Goal: Information Seeking & Learning: Check status

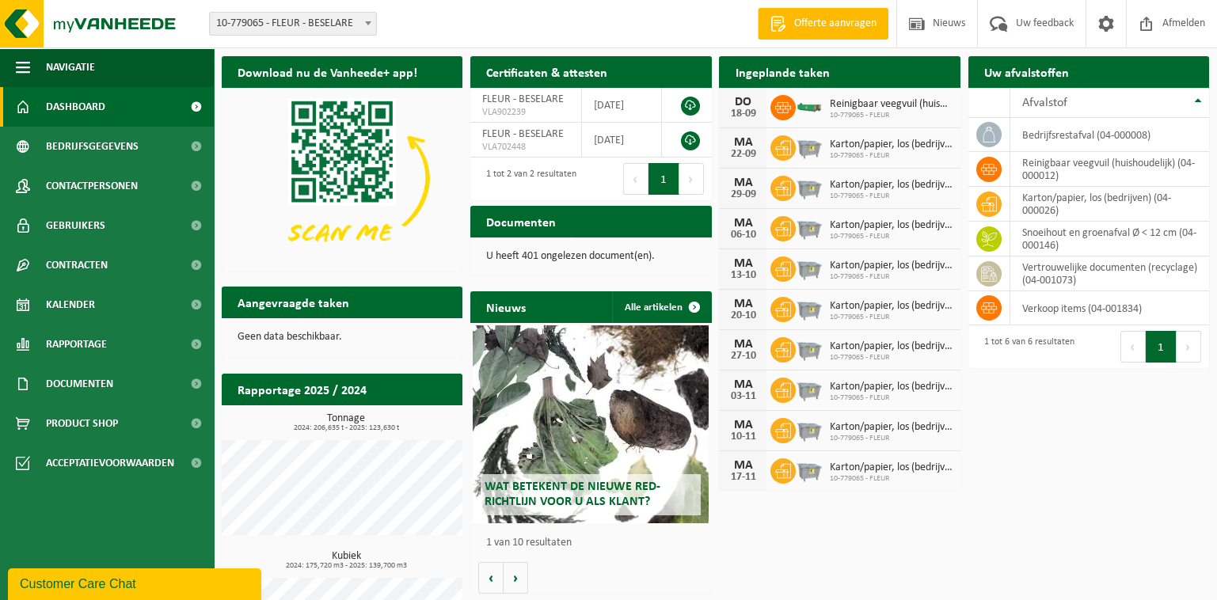
click at [352, 387] on h2 "Rapportage 2025 / 2024" at bounding box center [302, 389] width 161 height 31
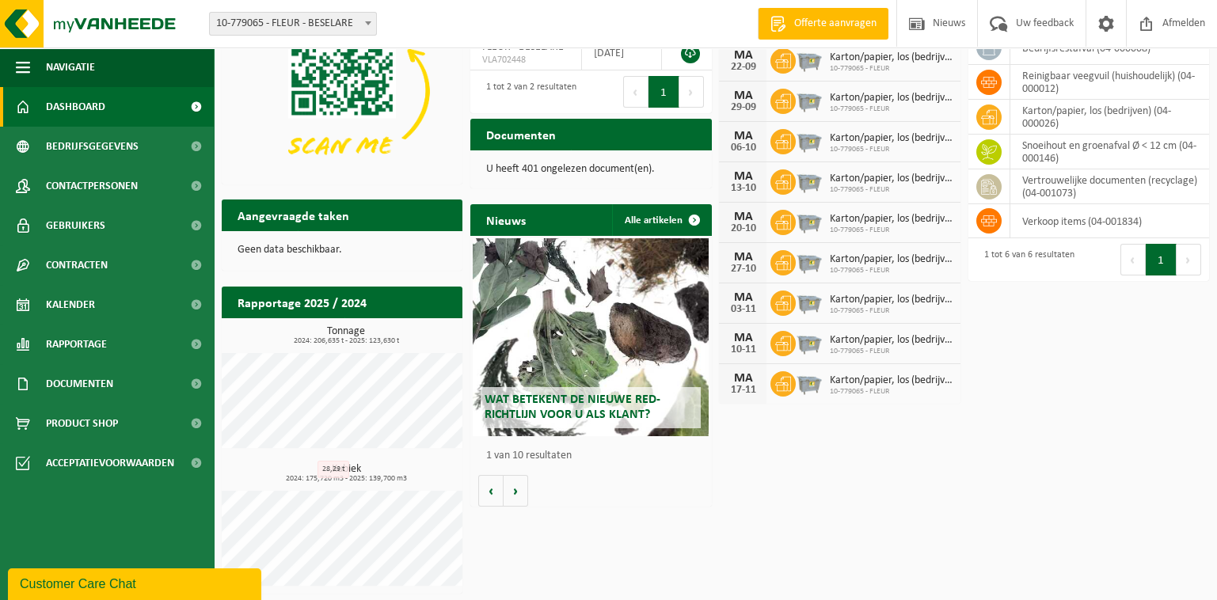
click at [288, 303] on h2 "Rapportage 2025 / 2024" at bounding box center [302, 302] width 161 height 31
click at [101, 351] on span "Rapportage" at bounding box center [76, 345] width 61 height 40
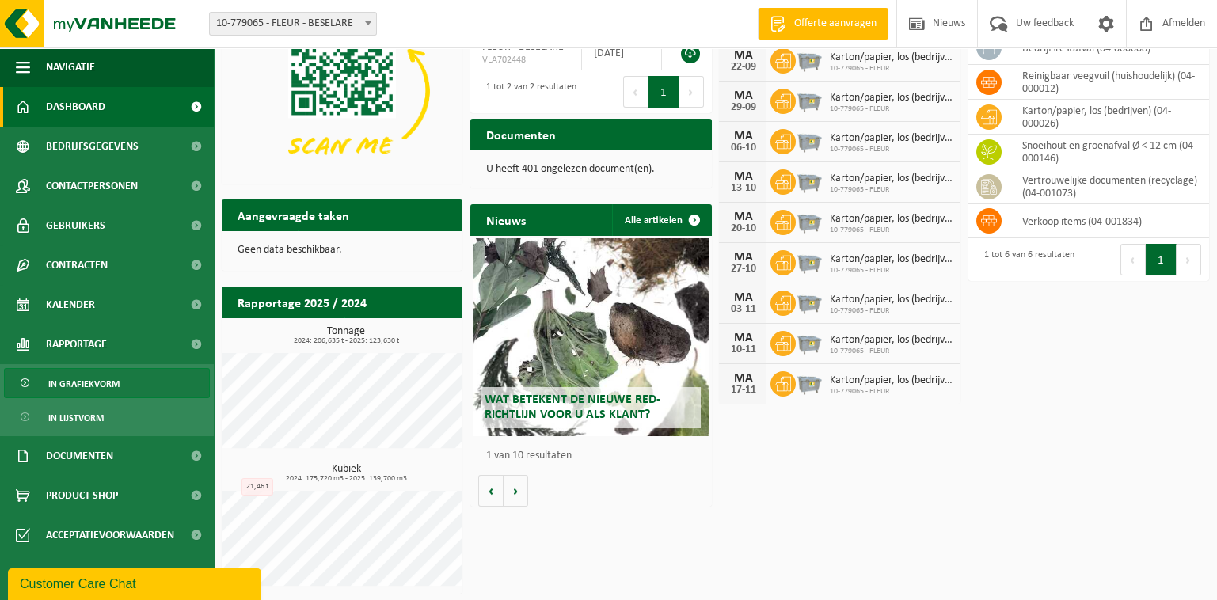
click at [82, 383] on span "In grafiekvorm" at bounding box center [83, 384] width 71 height 30
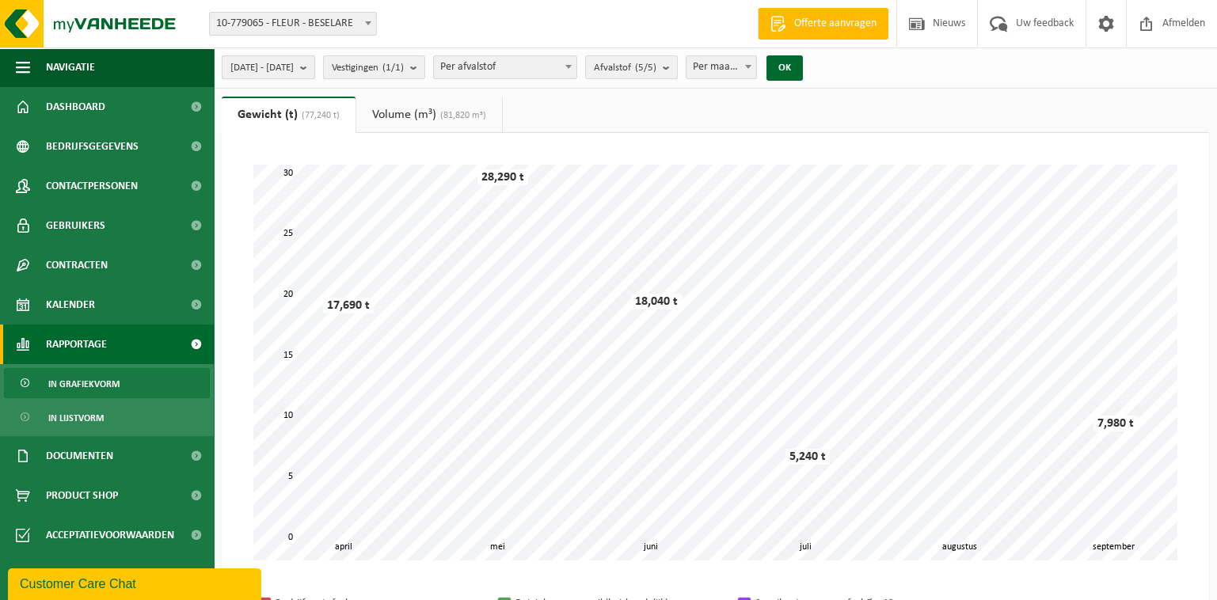
click at [314, 70] on b "submit" at bounding box center [307, 67] width 14 height 22
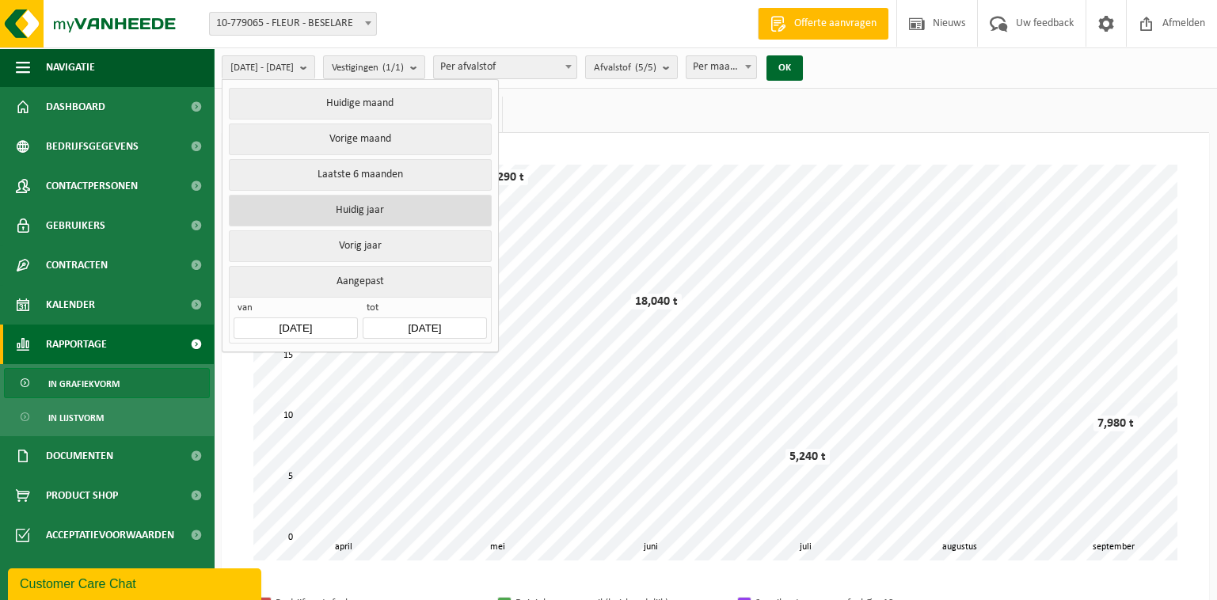
click at [376, 204] on button "Huidig jaar" at bounding box center [360, 211] width 262 height 32
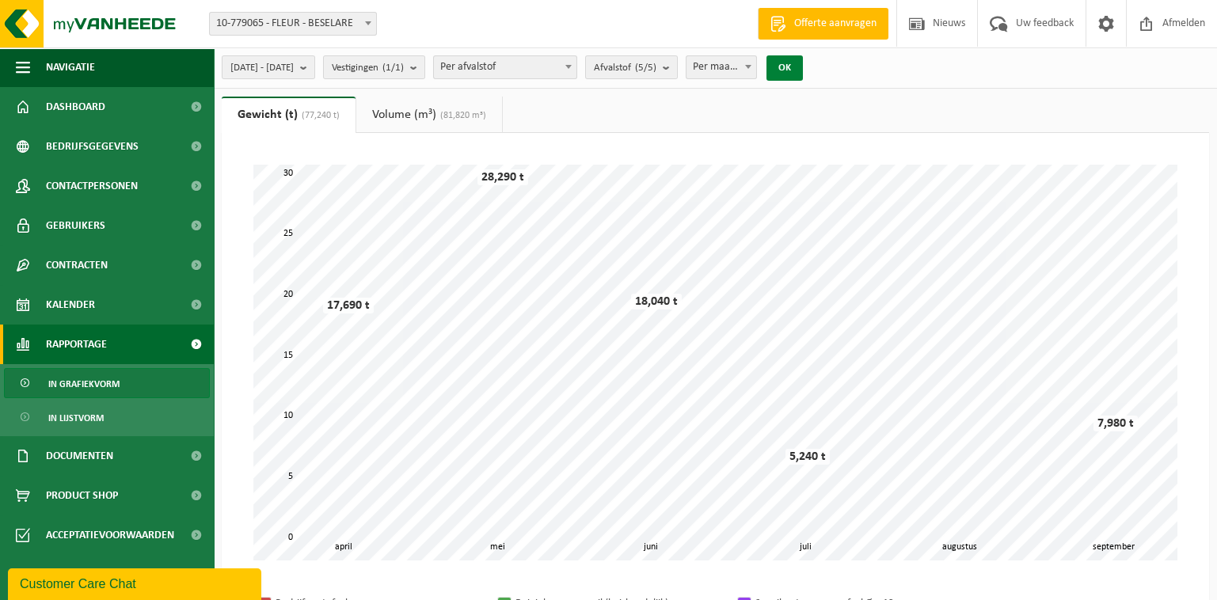
click at [803, 73] on button "OK" at bounding box center [785, 67] width 36 height 25
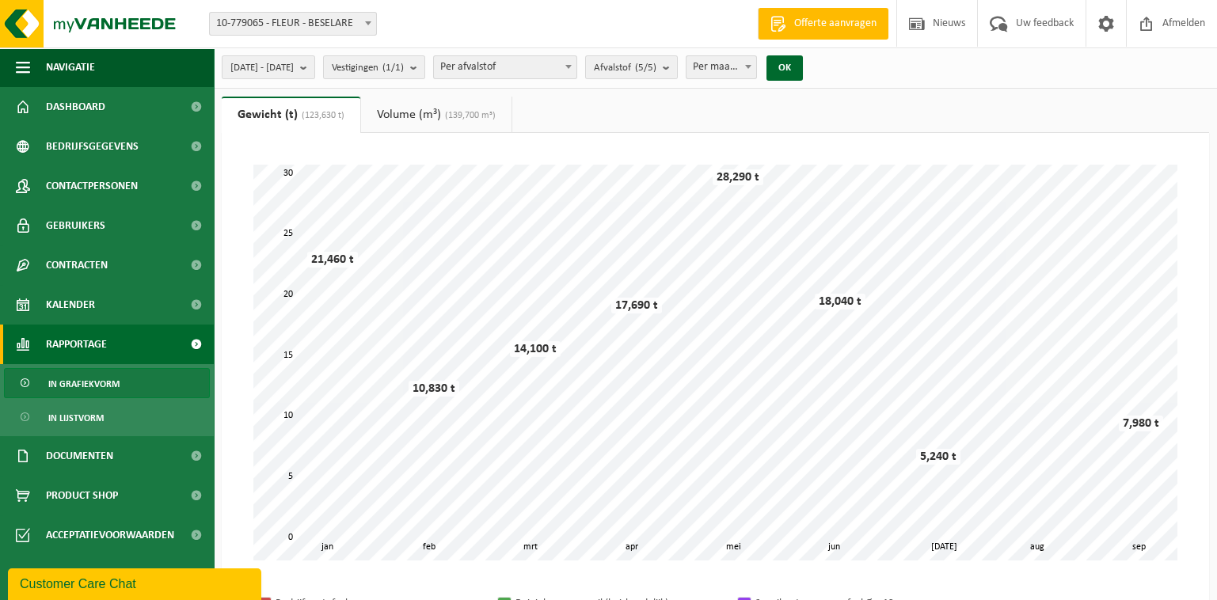
click at [390, 111] on link "Volume (m³) (139,700 m³)" at bounding box center [436, 115] width 150 height 36
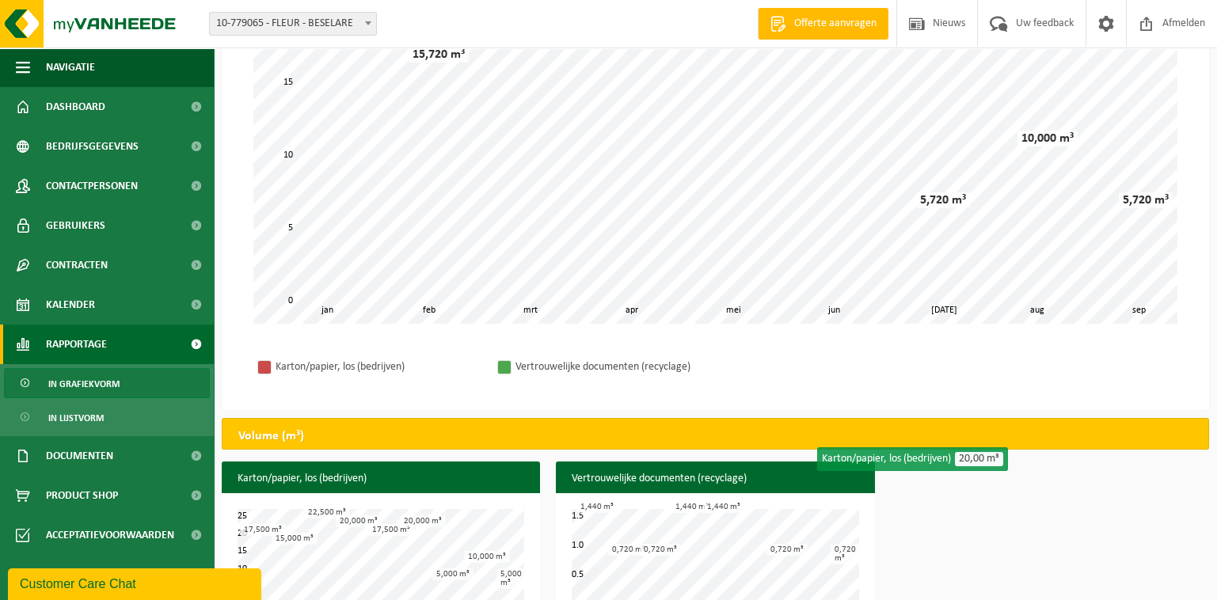
scroll to position [288, 0]
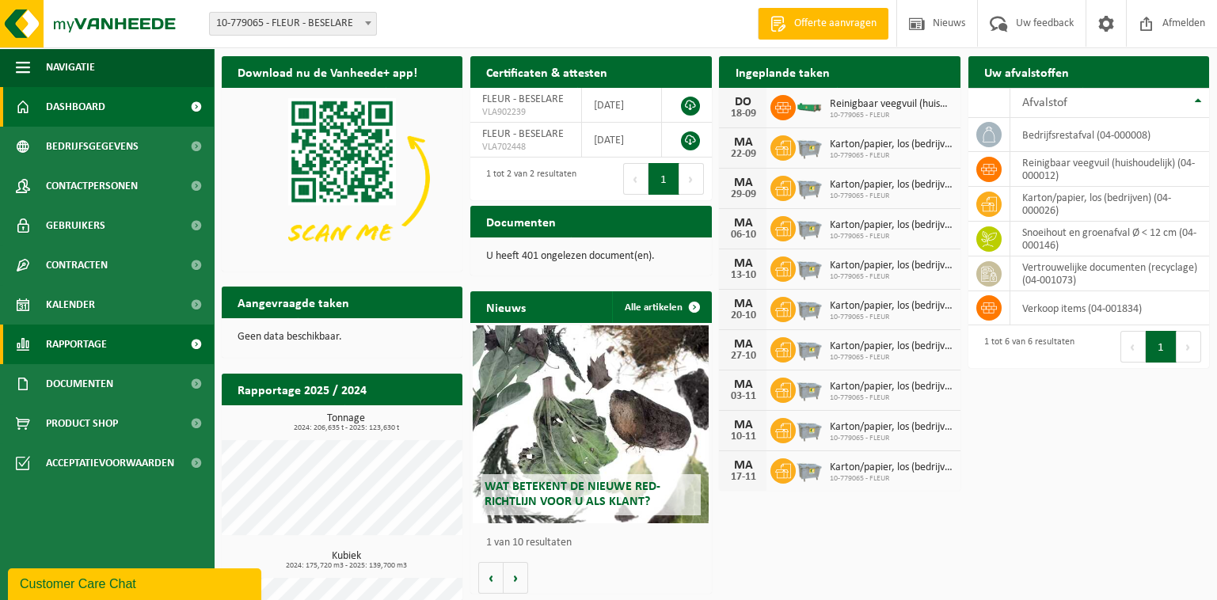
click at [89, 348] on span "Rapportage" at bounding box center [76, 345] width 61 height 40
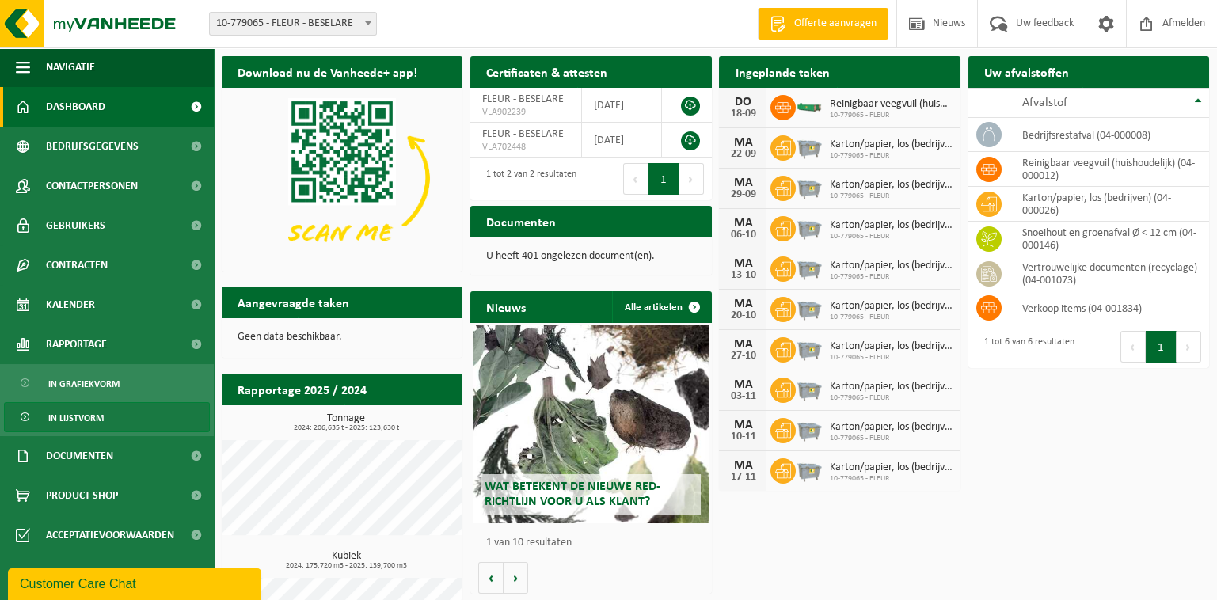
click at [75, 421] on span "In lijstvorm" at bounding box center [75, 418] width 55 height 30
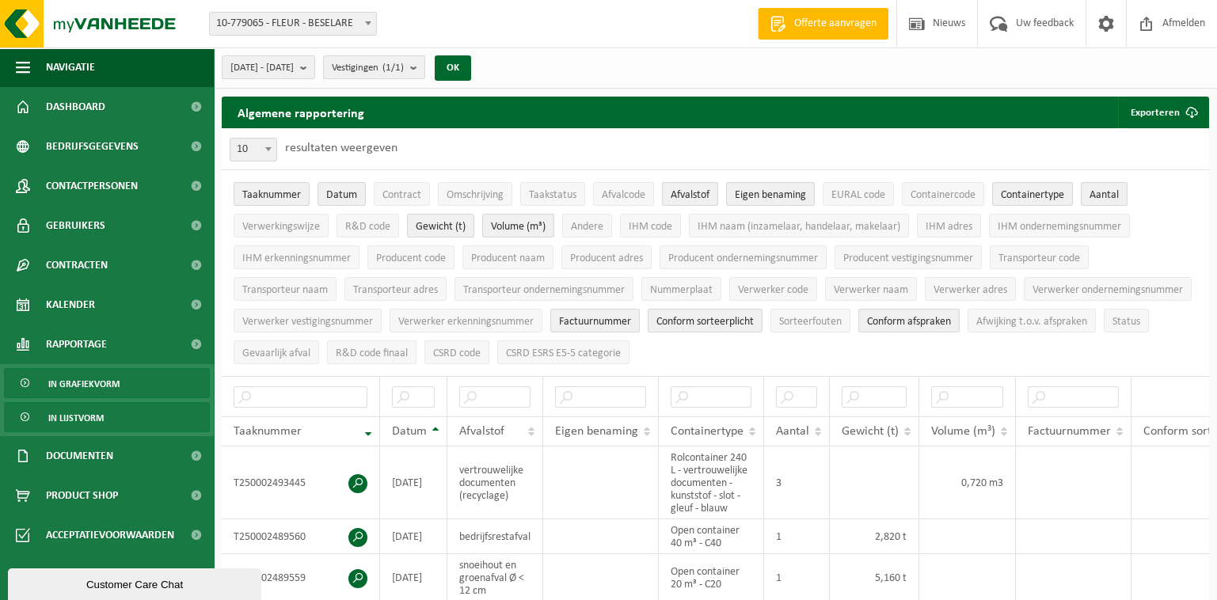
click at [87, 382] on span "In grafiekvorm" at bounding box center [83, 384] width 71 height 30
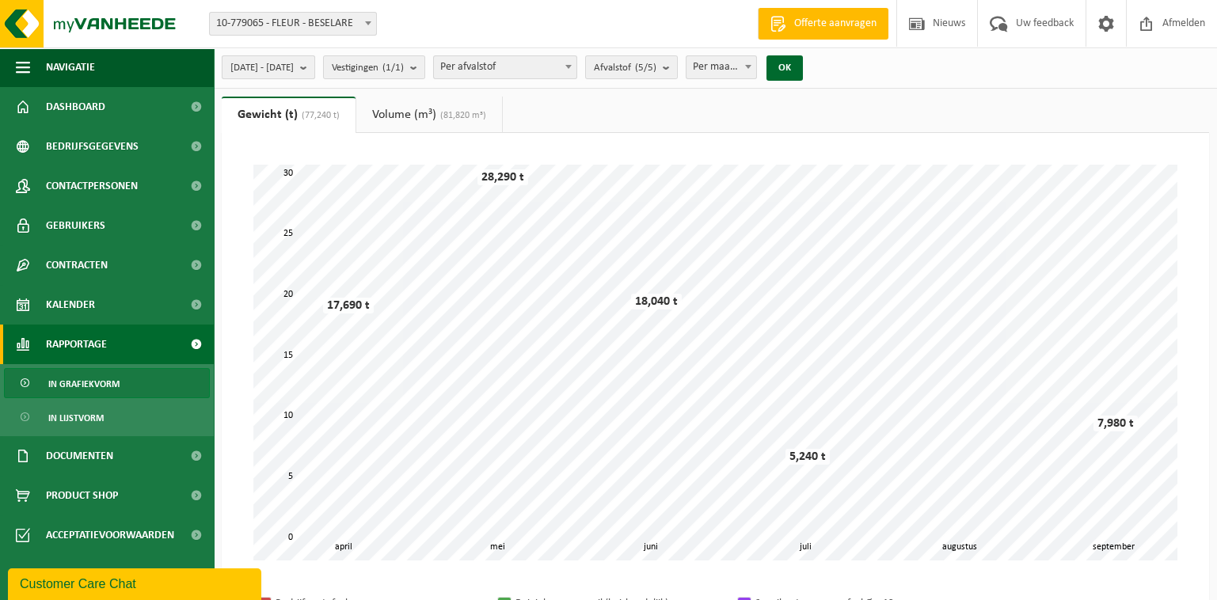
click at [314, 70] on b "submit" at bounding box center [307, 67] width 14 height 22
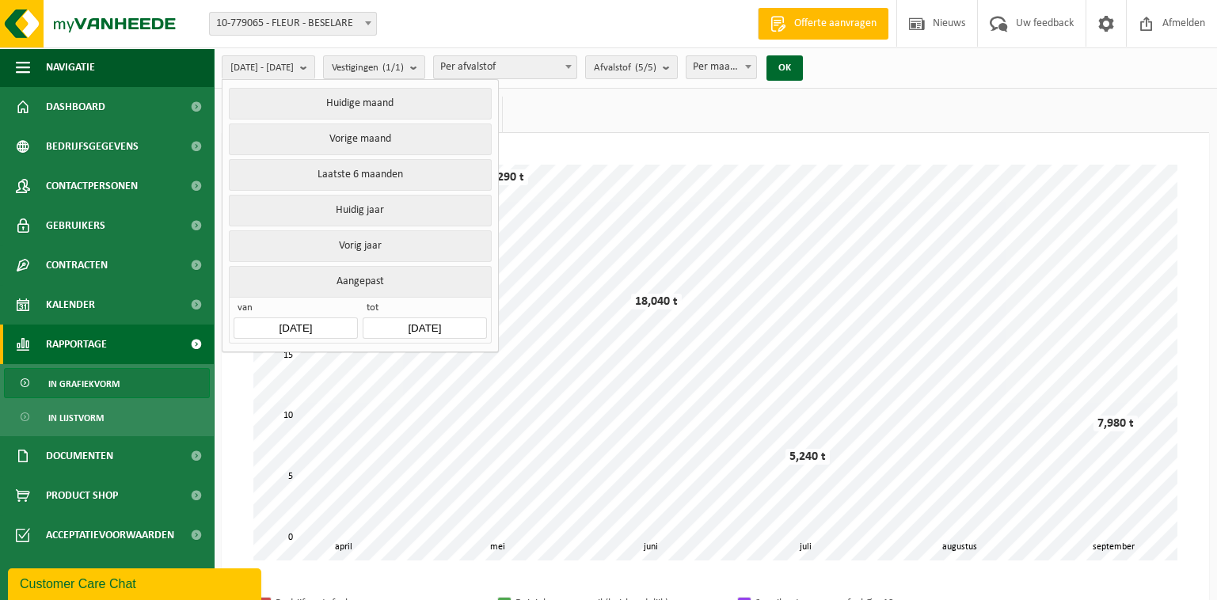
click at [364, 276] on button "Aangepast" at bounding box center [360, 281] width 262 height 31
click at [331, 318] on input "[DATE]" at bounding box center [296, 328] width 124 height 21
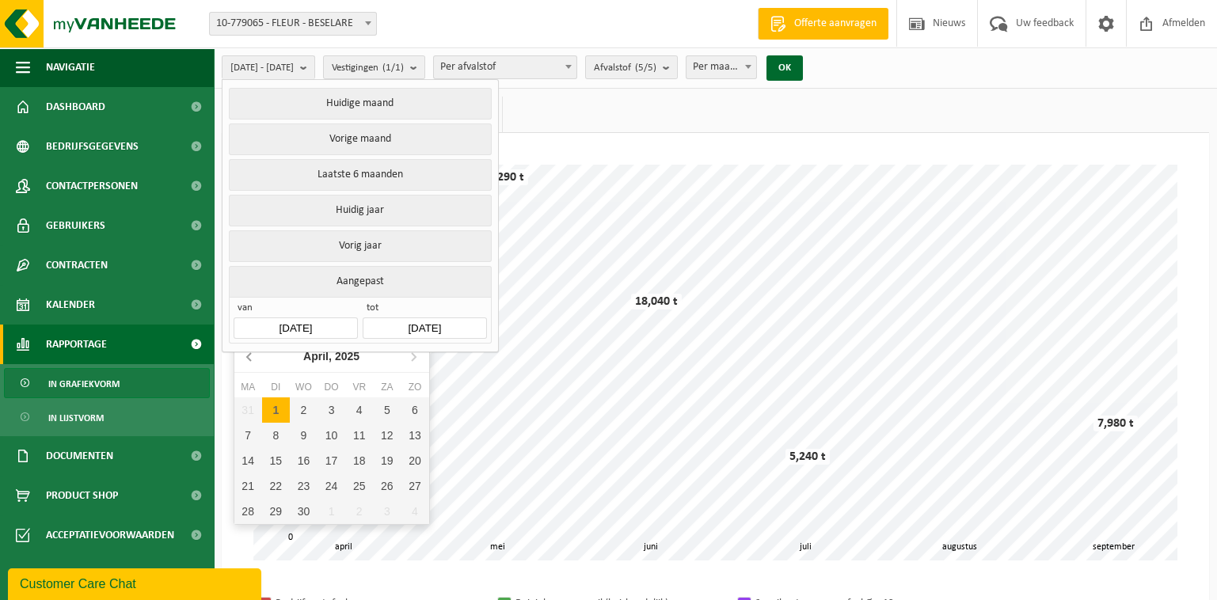
click at [250, 352] on icon at bounding box center [250, 356] width 25 height 25
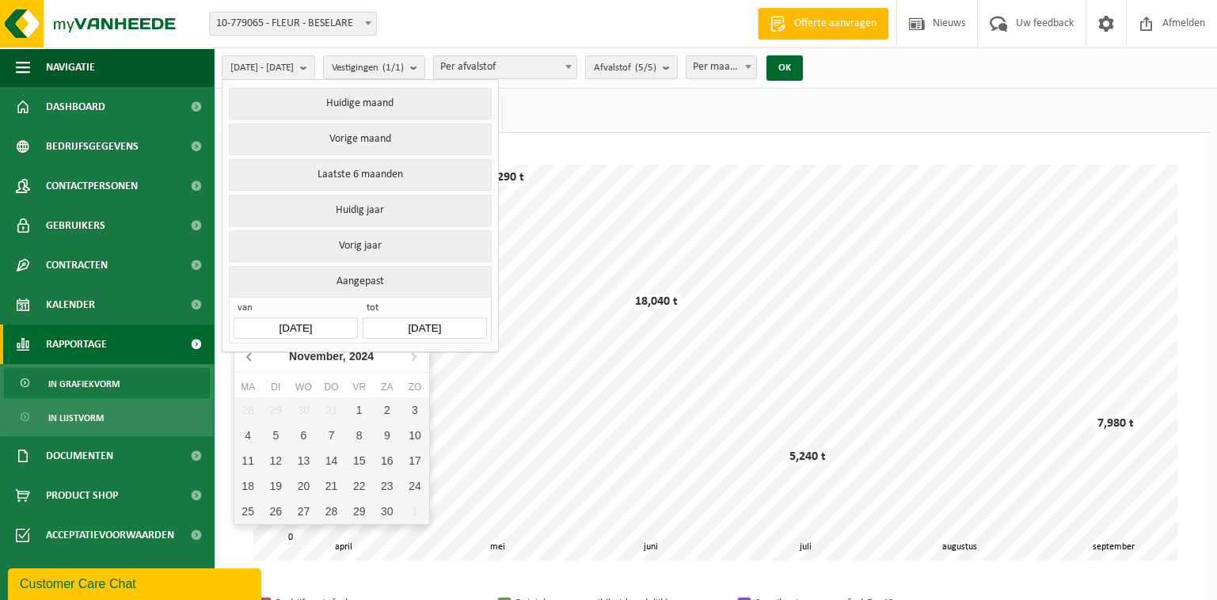
click at [250, 352] on icon at bounding box center [250, 356] width 25 height 25
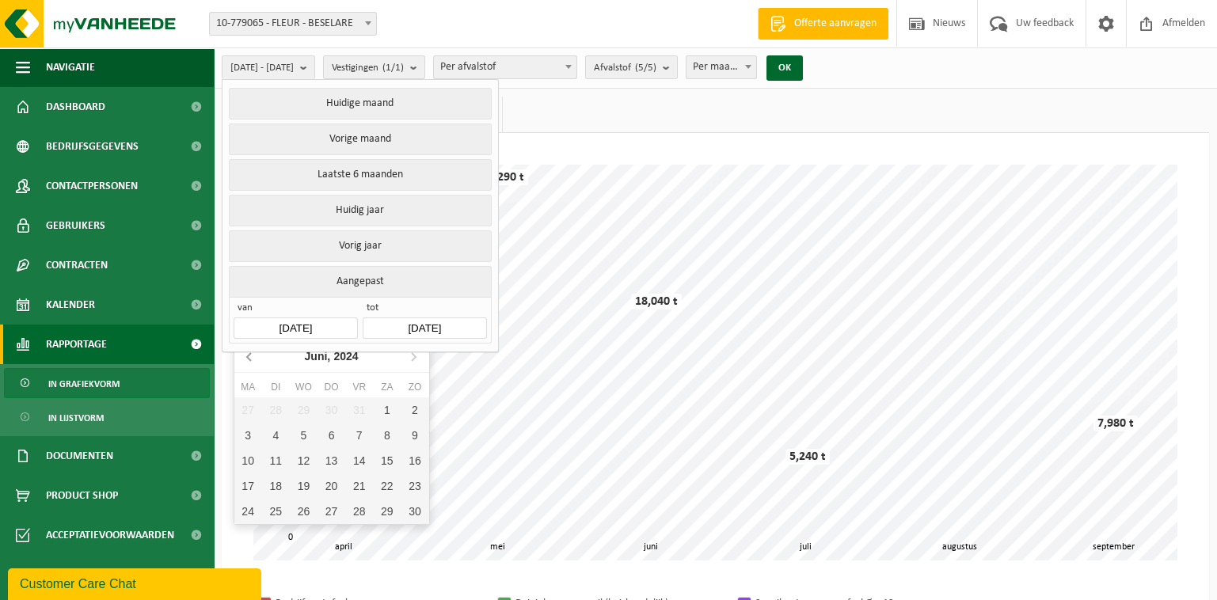
click at [250, 352] on icon at bounding box center [250, 356] width 25 height 25
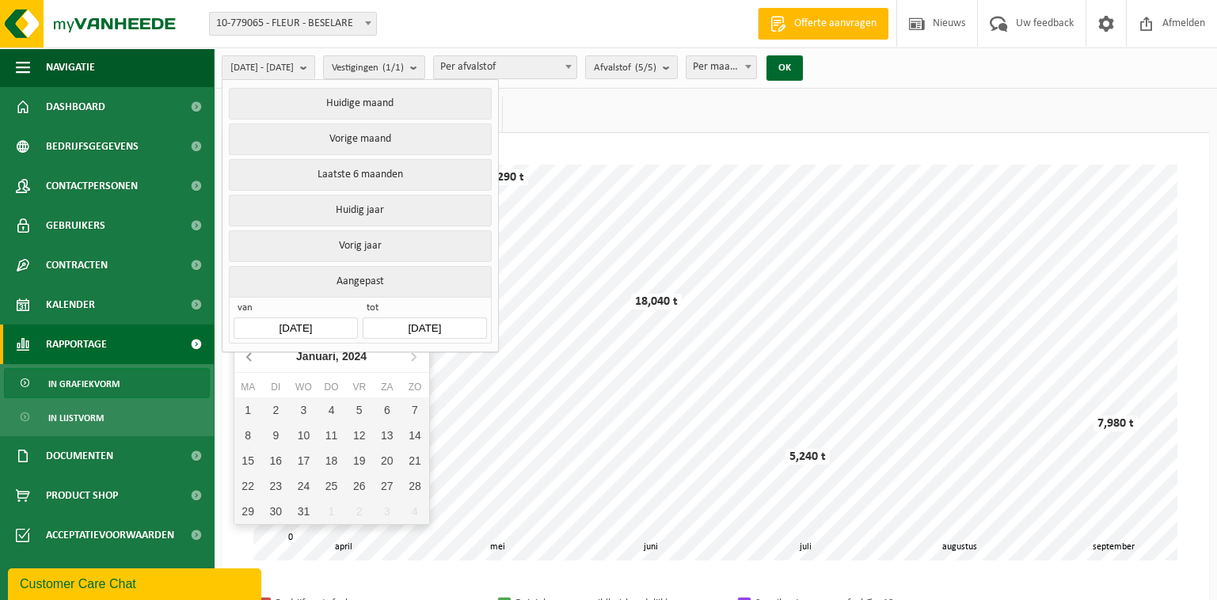
click at [250, 352] on icon at bounding box center [250, 356] width 25 height 25
click at [413, 356] on icon at bounding box center [413, 356] width 25 height 25
click at [250, 403] on div "1" at bounding box center [248, 410] width 28 height 25
type input "[DATE]"
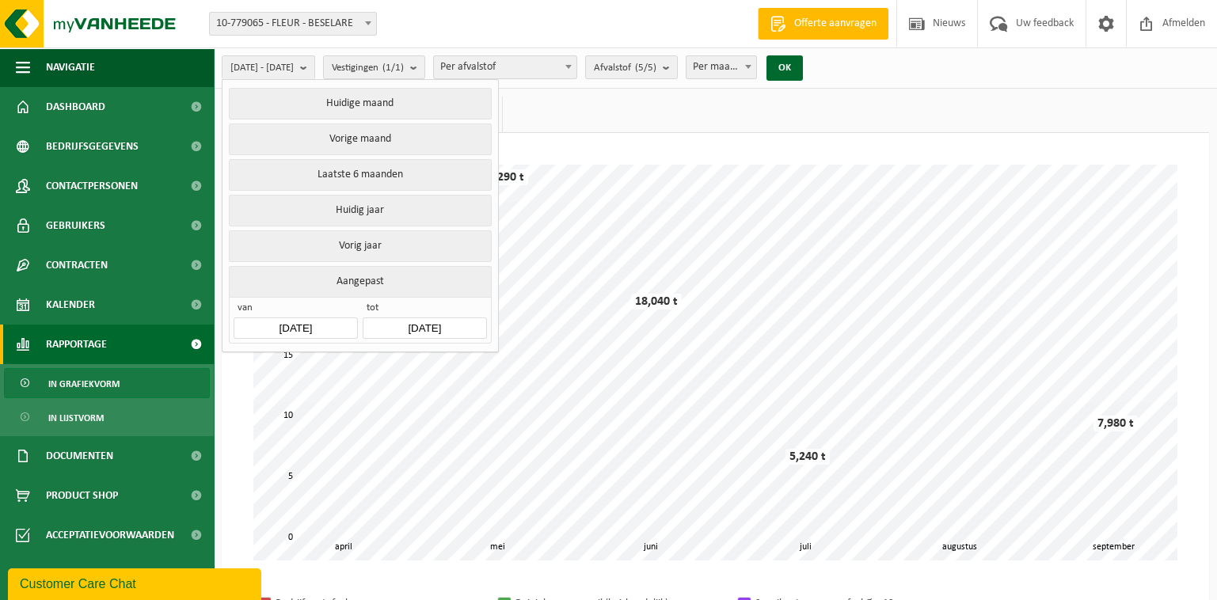
click at [464, 318] on input "[DATE]" at bounding box center [425, 328] width 124 height 21
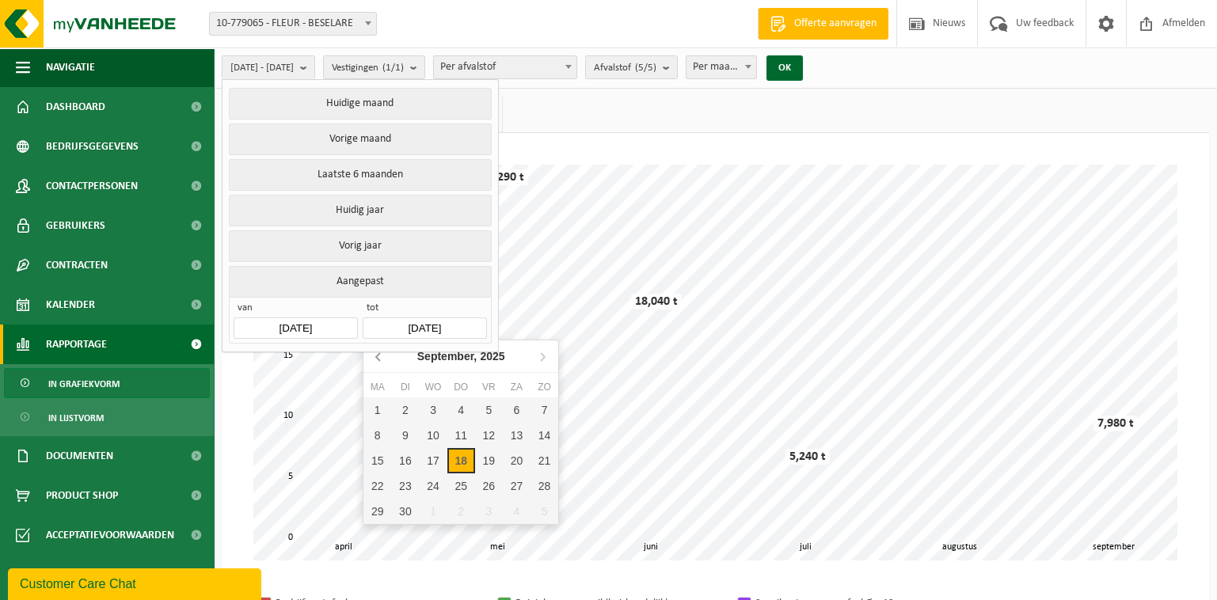
click at [377, 355] on icon at bounding box center [378, 357] width 4 height 8
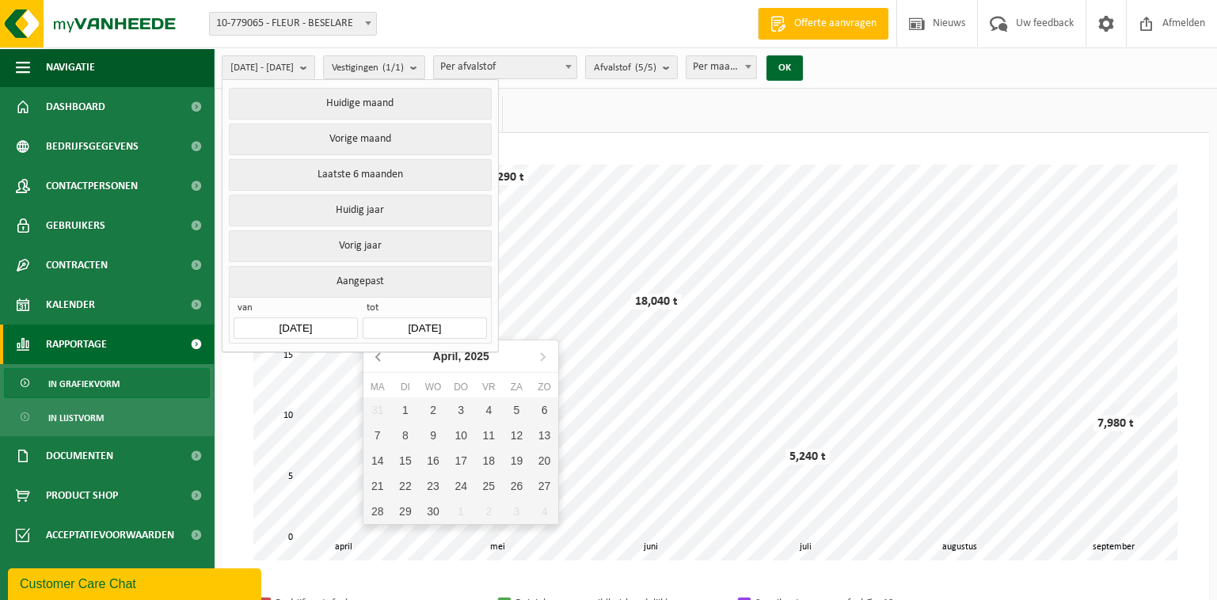
click at [377, 355] on icon at bounding box center [378, 357] width 4 height 8
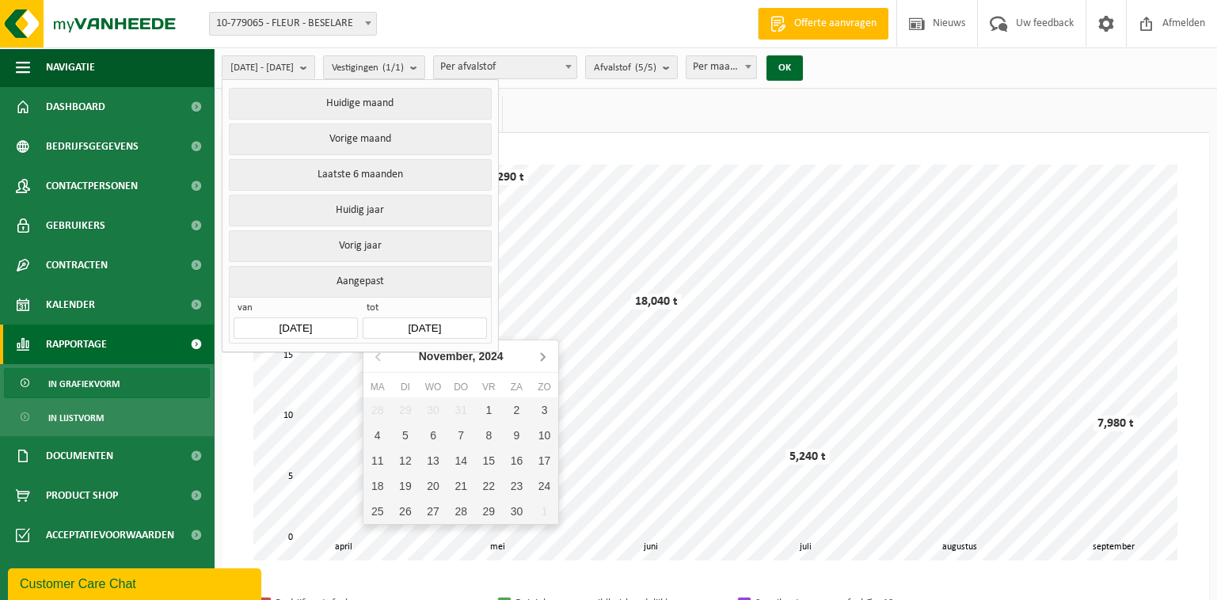
click at [541, 355] on icon at bounding box center [542, 356] width 25 height 25
click at [404, 532] on div "31" at bounding box center [405, 536] width 28 height 25
type input "[DATE]"
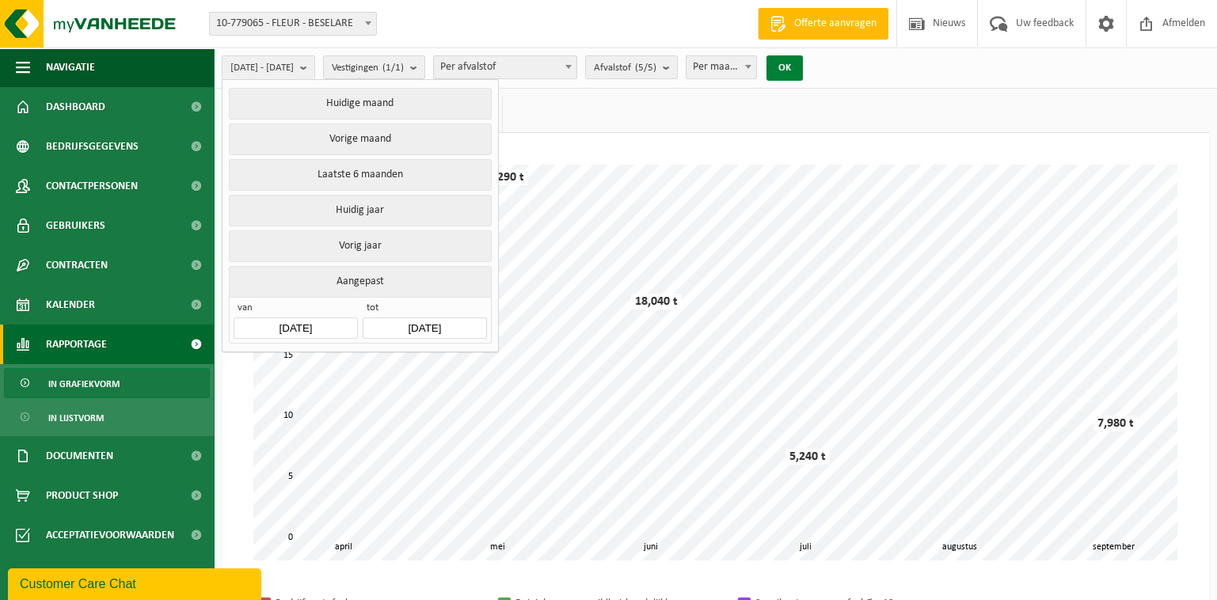
click at [821, 79] on div "[DATE] - [DATE] Huidige maand Vorige maand Laatste 6 maanden Huidig jaar Vorig …" at bounding box center [517, 68] width 607 height 34
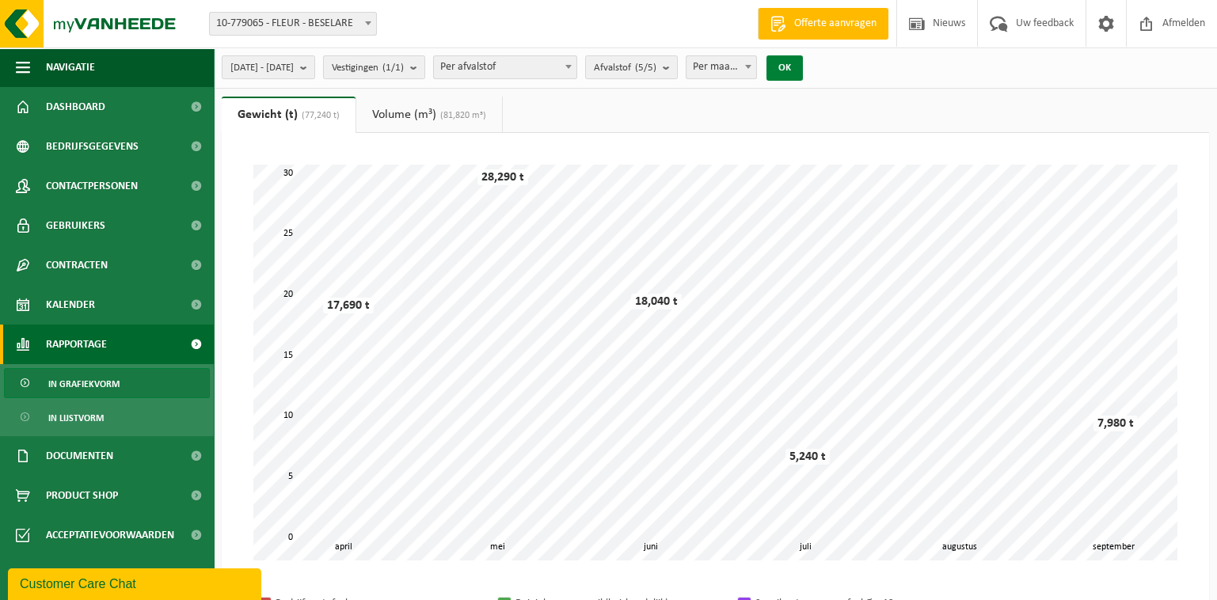
click at [803, 73] on button "OK" at bounding box center [785, 67] width 36 height 25
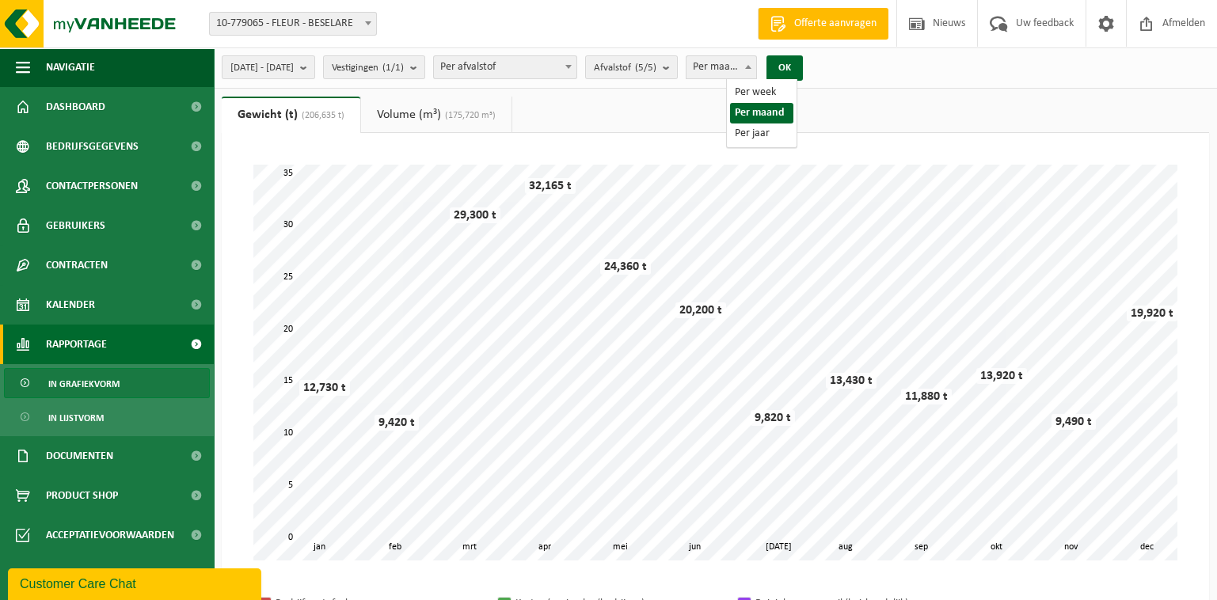
click at [756, 67] on span at bounding box center [749, 66] width 16 height 21
select select "3"
click at [803, 67] on button "OK" at bounding box center [785, 67] width 36 height 25
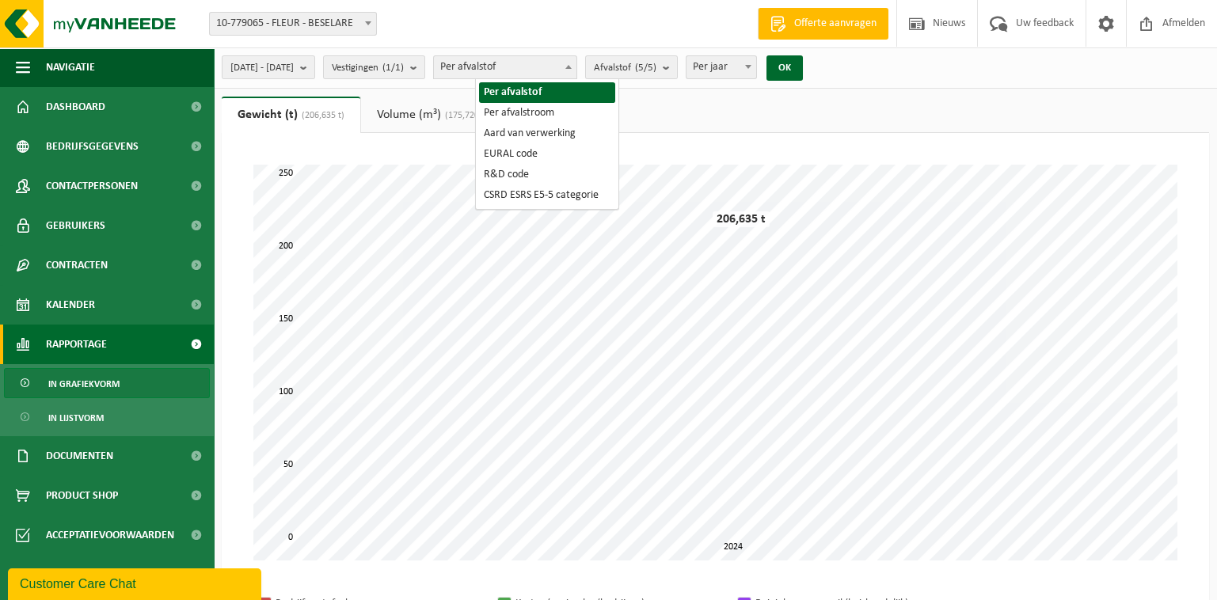
click at [535, 71] on span "Per afvalstof" at bounding box center [505, 67] width 143 height 22
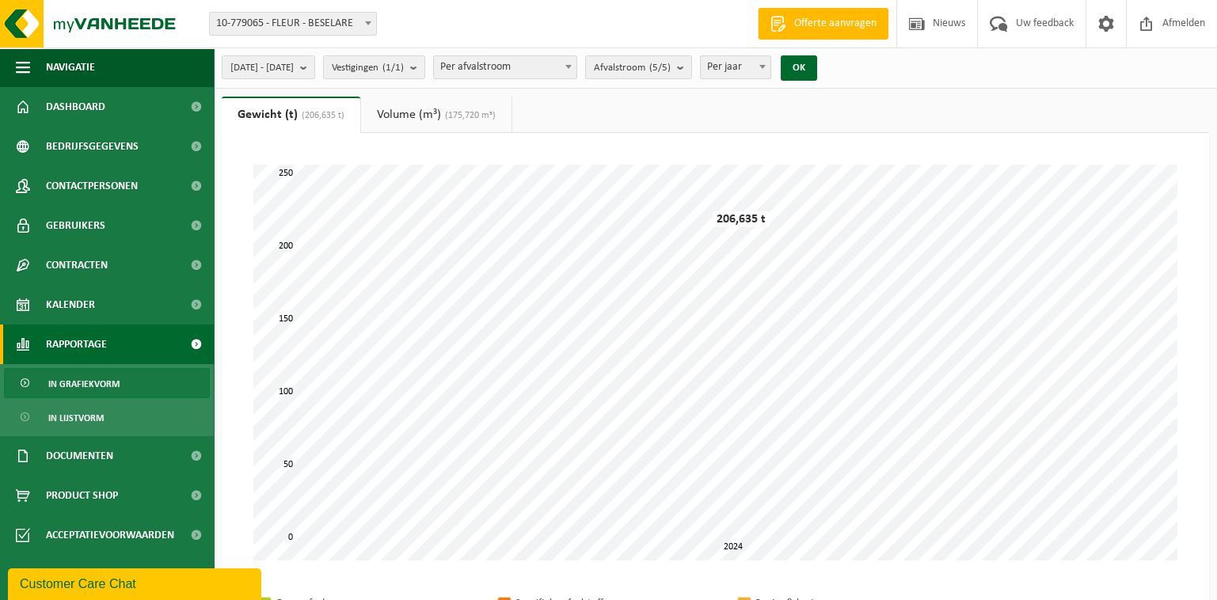
click at [537, 69] on span "Per afvalstroom" at bounding box center [505, 67] width 143 height 22
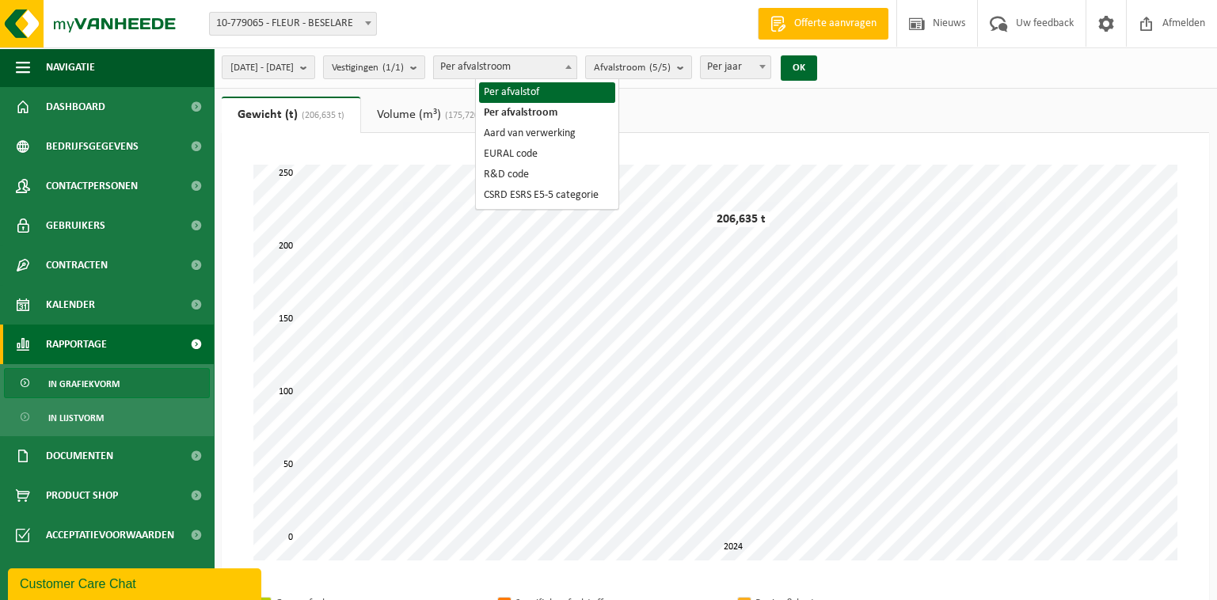
select select "1"
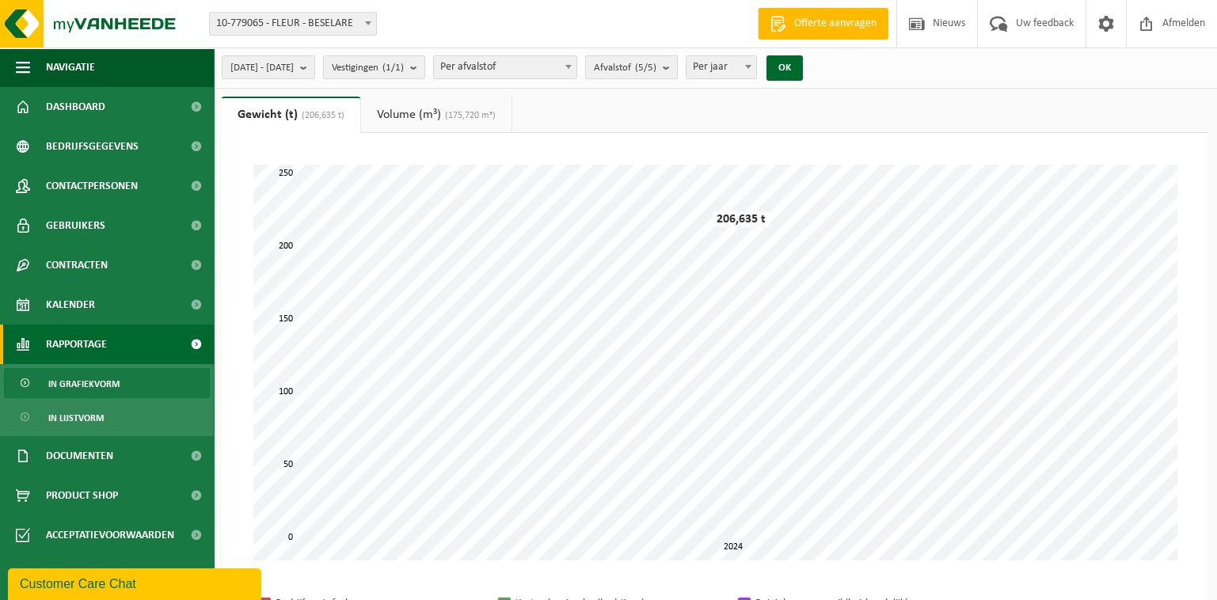
click at [639, 62] on span "Afvalstof (5/5)" at bounding box center [625, 68] width 63 height 24
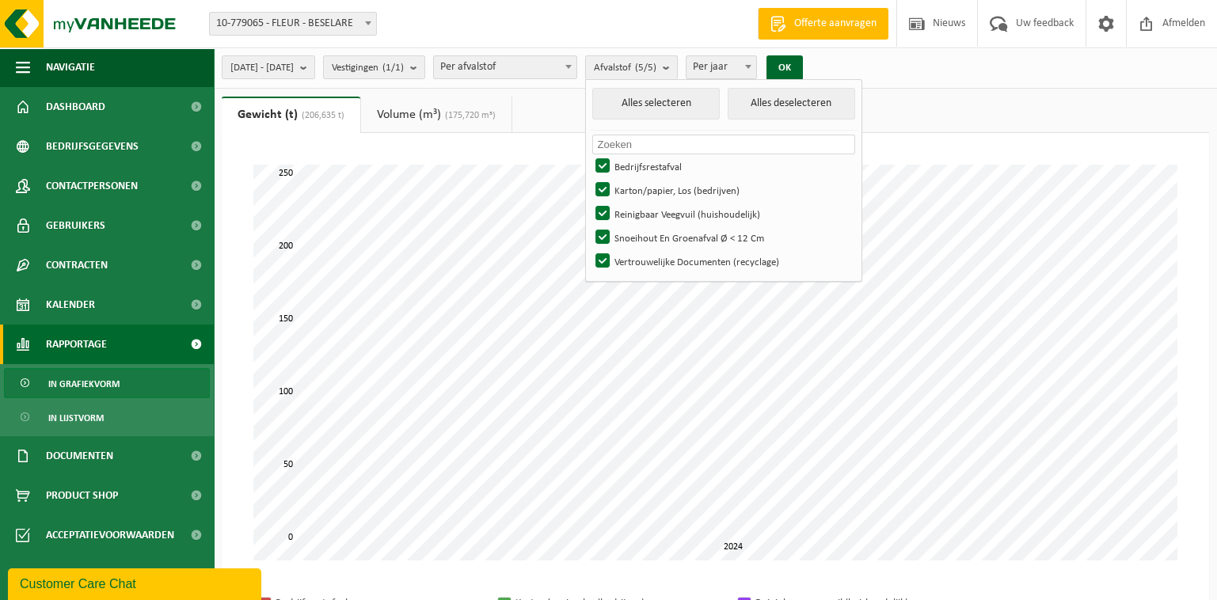
click at [639, 62] on span "Afvalstof (5/5)" at bounding box center [625, 68] width 63 height 24
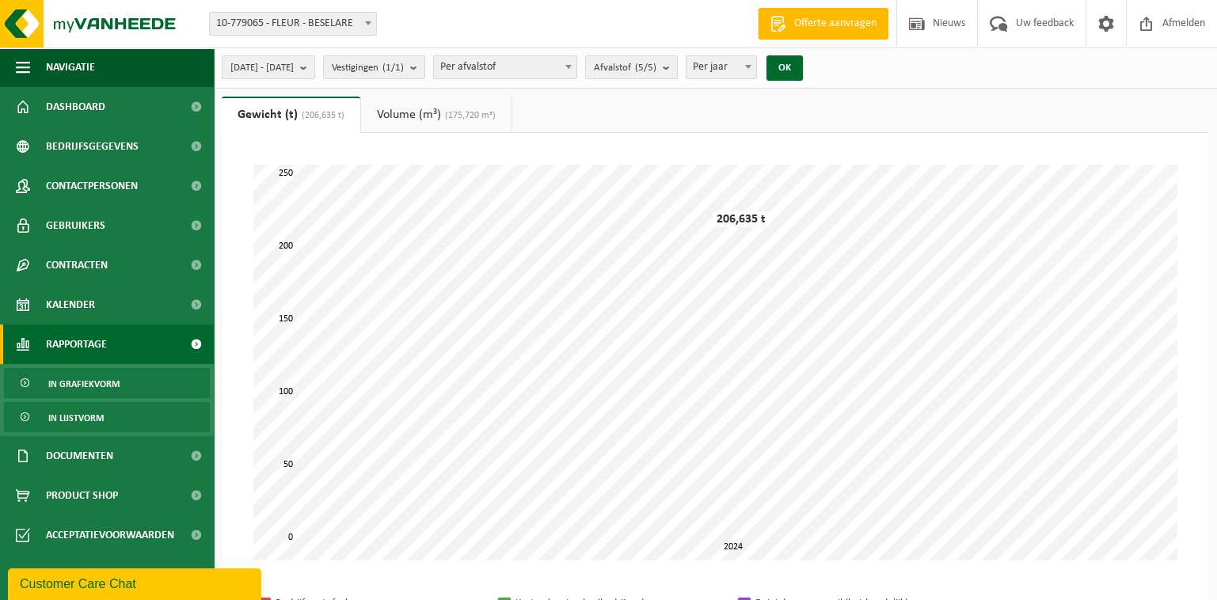
click at [85, 417] on span "In lijstvorm" at bounding box center [75, 418] width 55 height 30
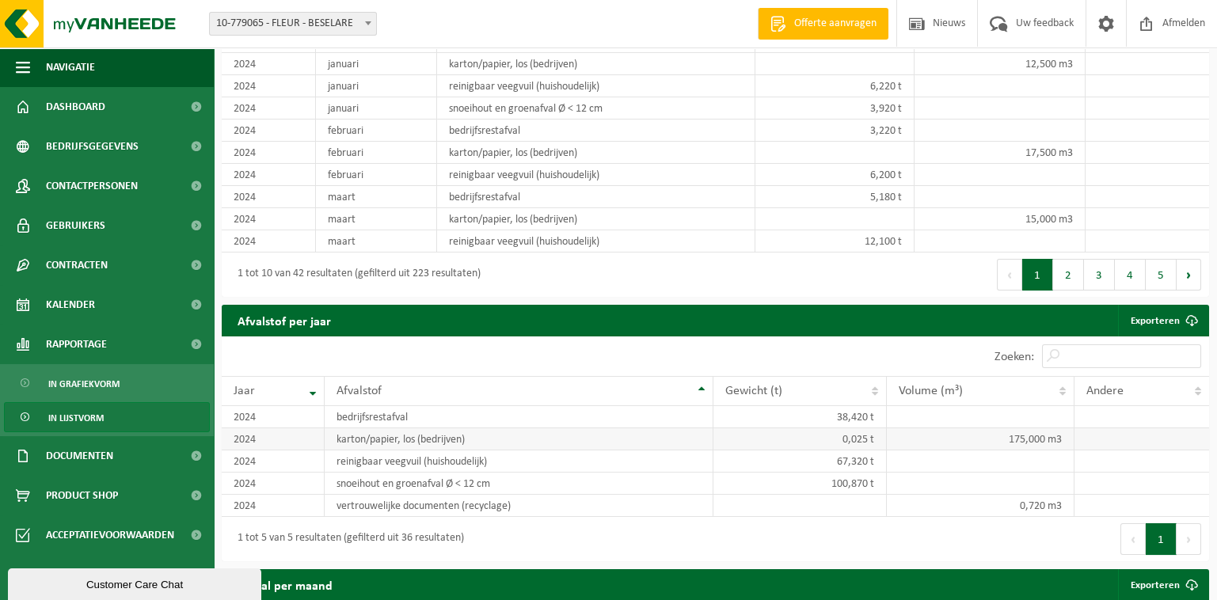
scroll to position [1346, 0]
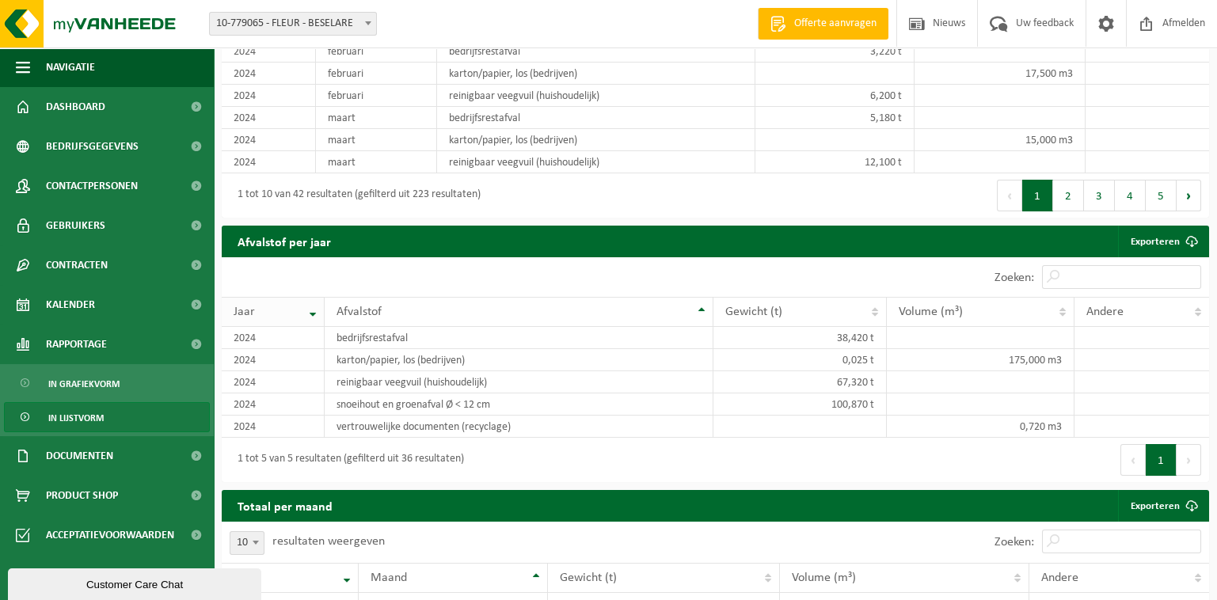
click at [313, 310] on th "Jaar" at bounding box center [273, 312] width 103 height 30
click at [310, 301] on th "Jaar" at bounding box center [273, 312] width 103 height 30
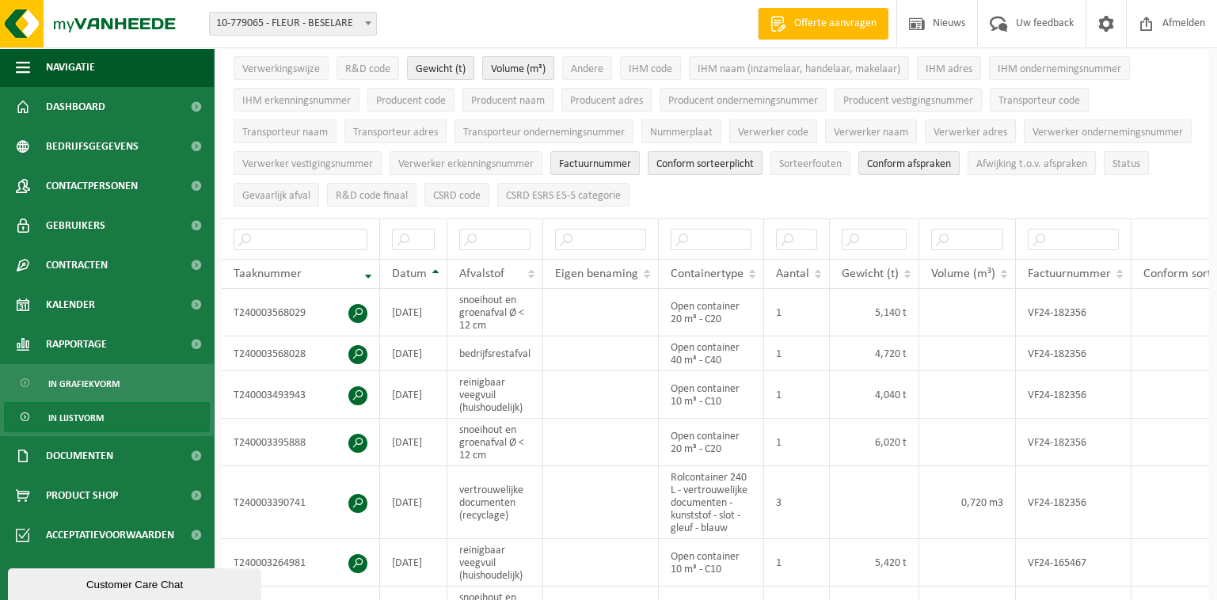
scroll to position [0, 0]
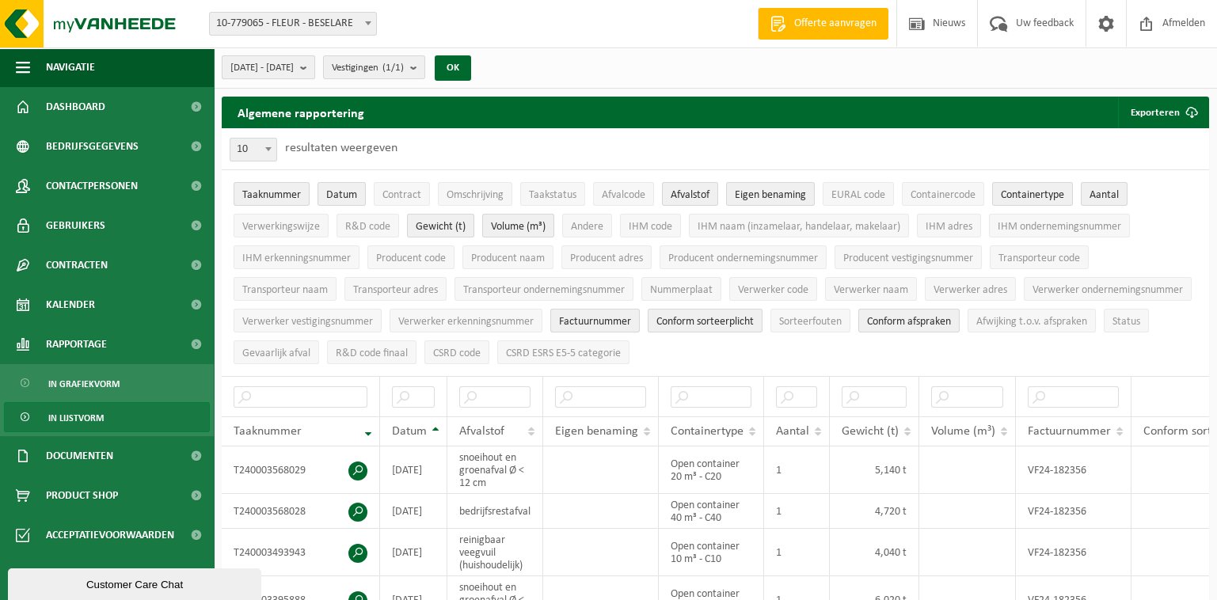
click at [292, 68] on span "[DATE] - [DATE]" at bounding box center [261, 68] width 63 height 24
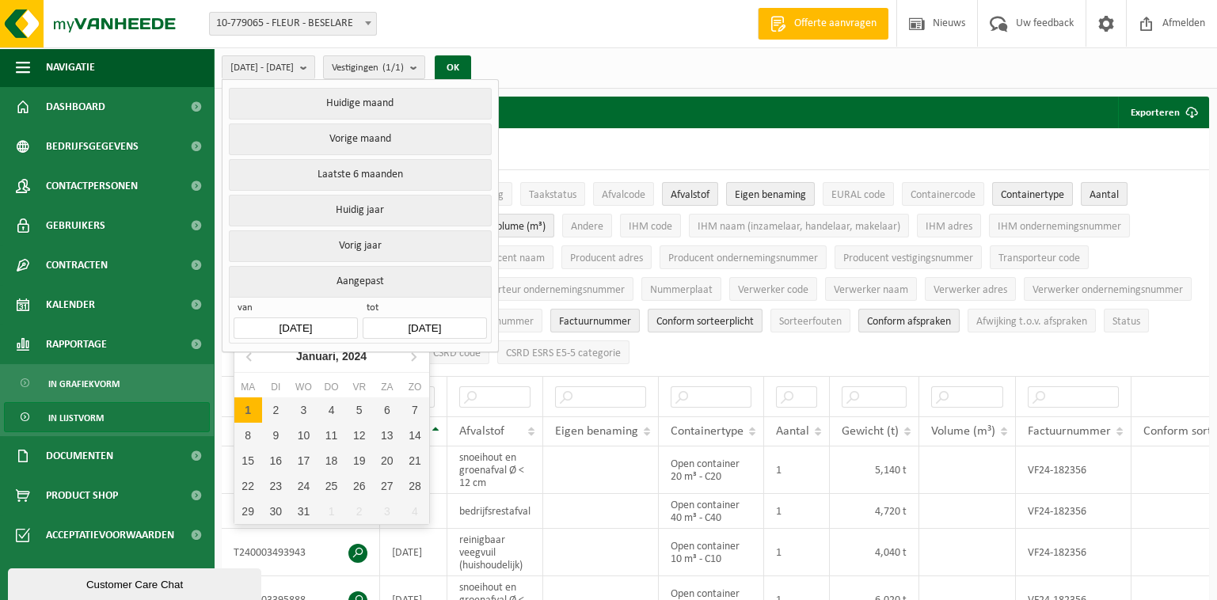
click at [340, 318] on input "[DATE]" at bounding box center [296, 328] width 124 height 21
click at [291, 318] on input "[DATE]" at bounding box center [296, 328] width 124 height 21
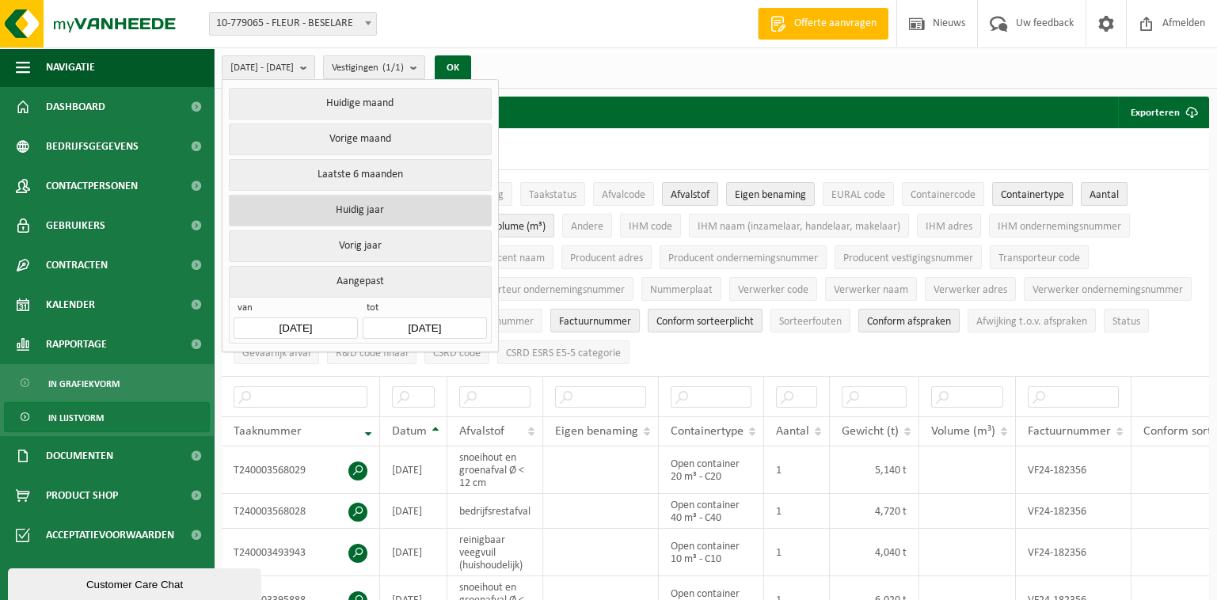
click at [376, 201] on button "Huidig jaar" at bounding box center [360, 211] width 262 height 32
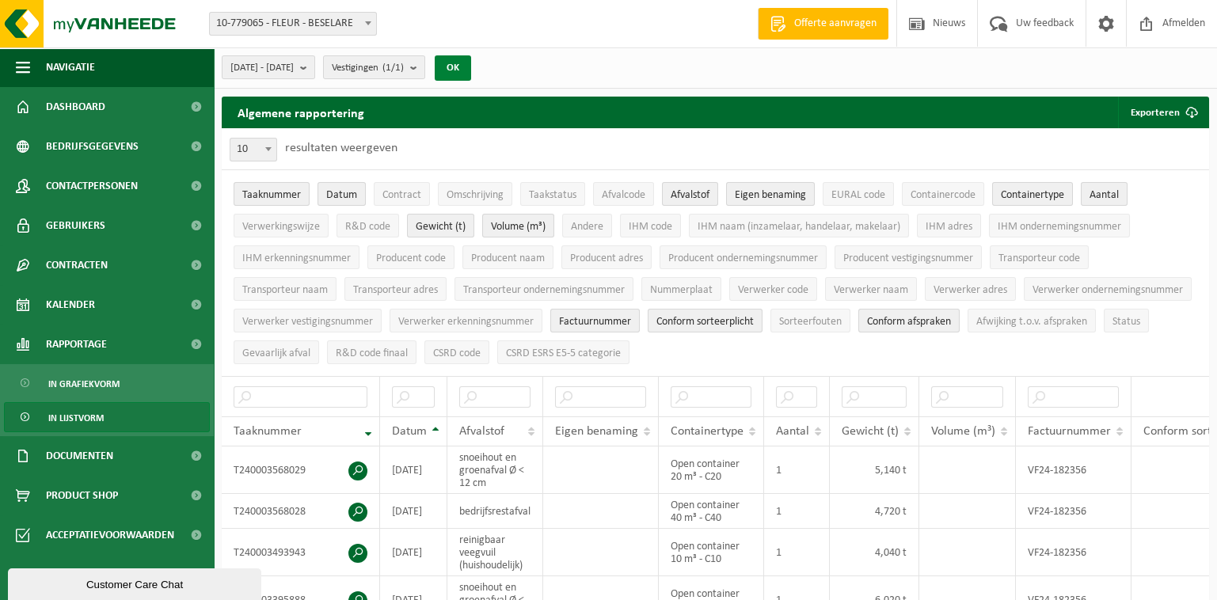
click at [471, 69] on button "OK" at bounding box center [453, 67] width 36 height 25
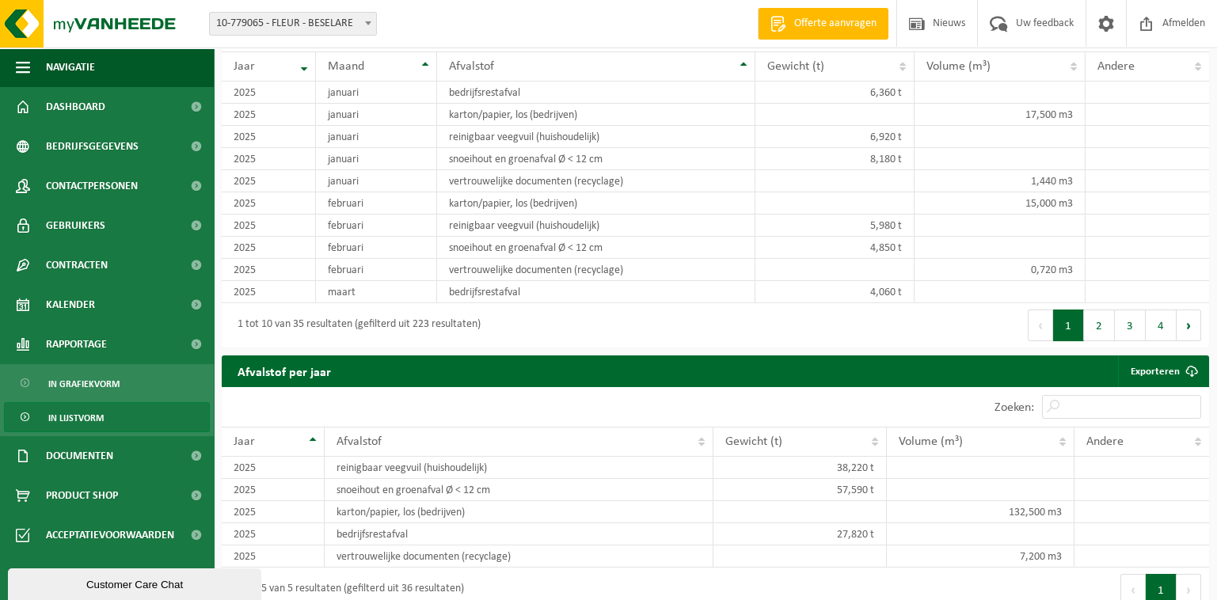
scroll to position [1425, 0]
